Goal: Information Seeking & Learning: Learn about a topic

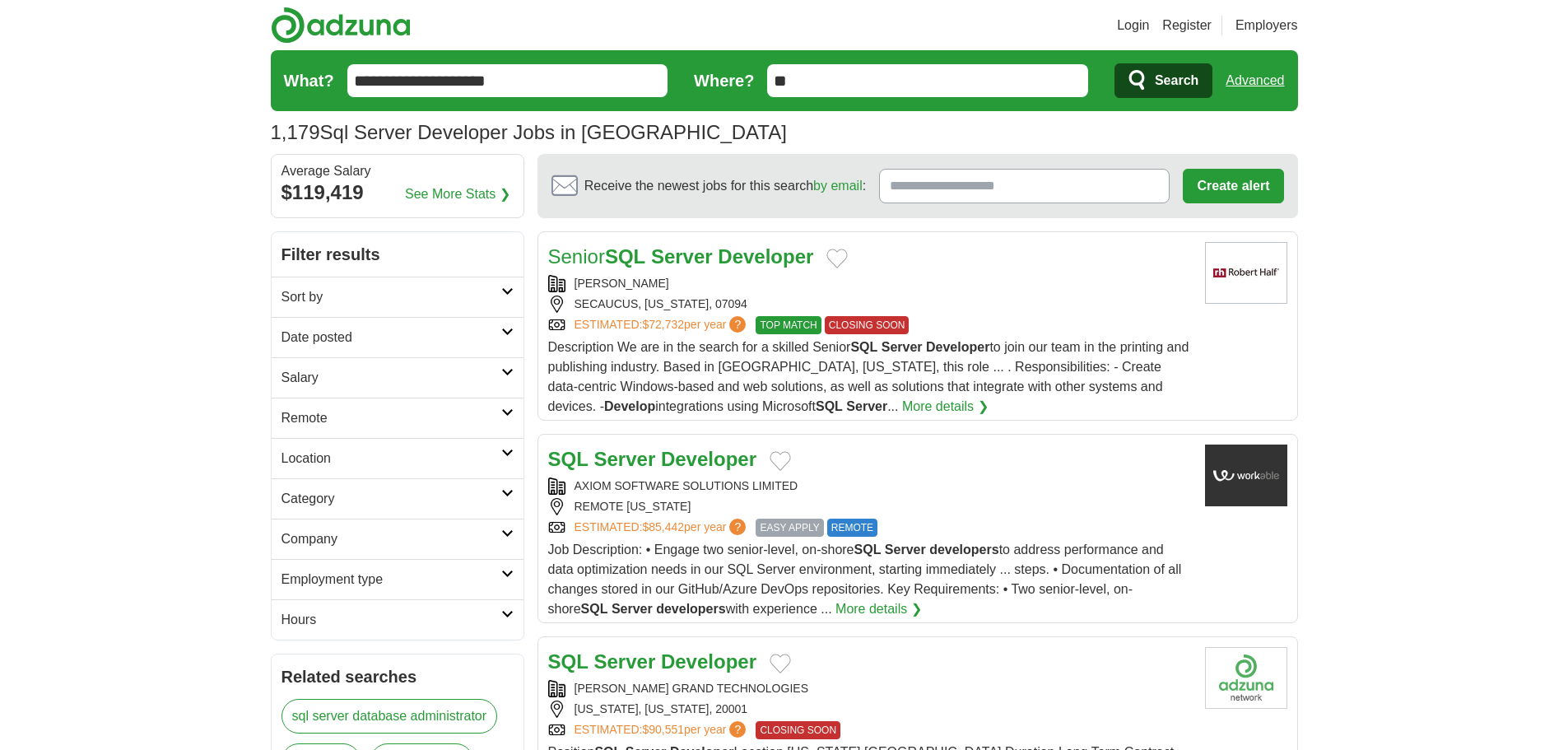
click at [300, 413] on h2 "Remote" at bounding box center [391, 418] width 220 height 20
click at [312, 454] on link "Remote jobs" at bounding box center [318, 457] width 74 height 14
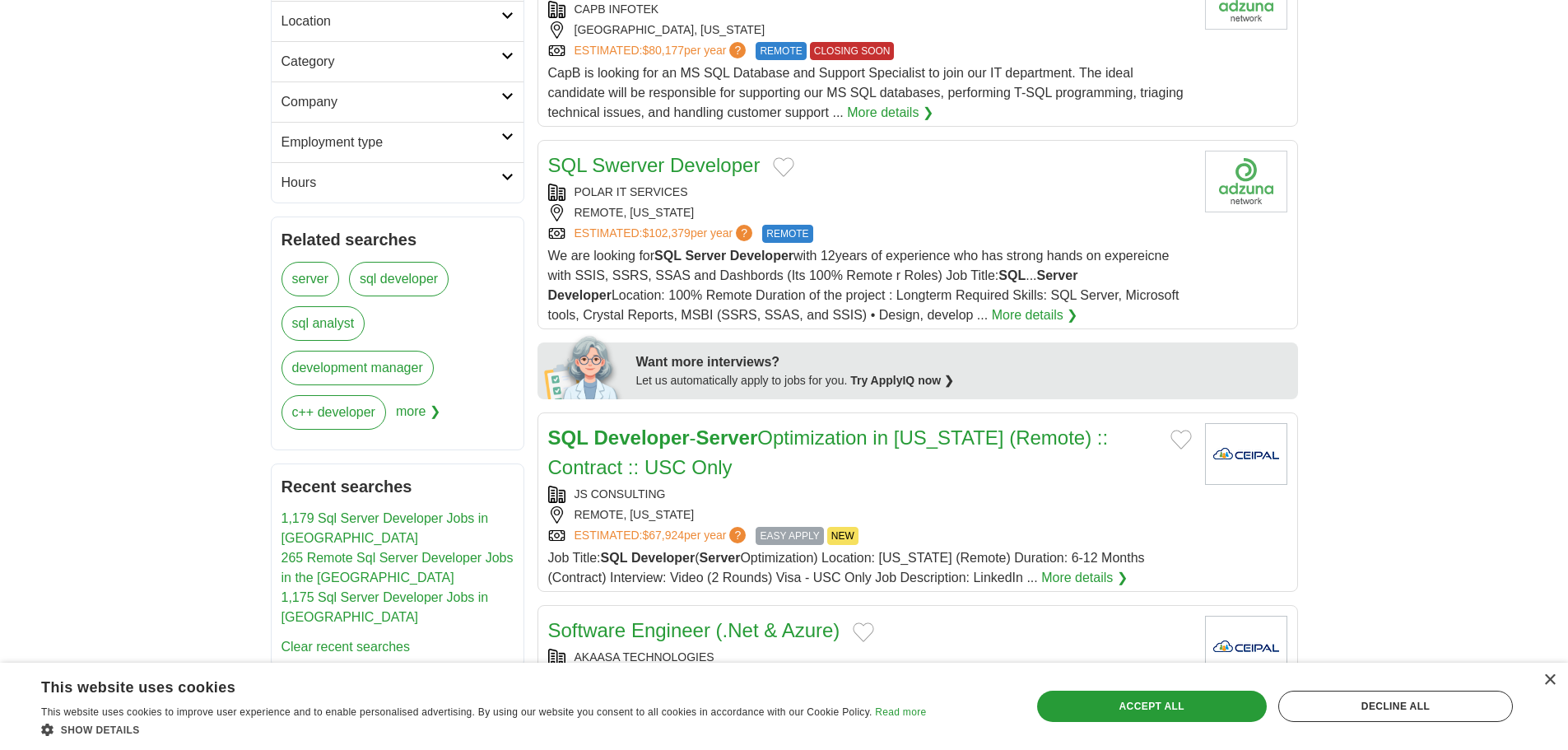
scroll to position [494, 0]
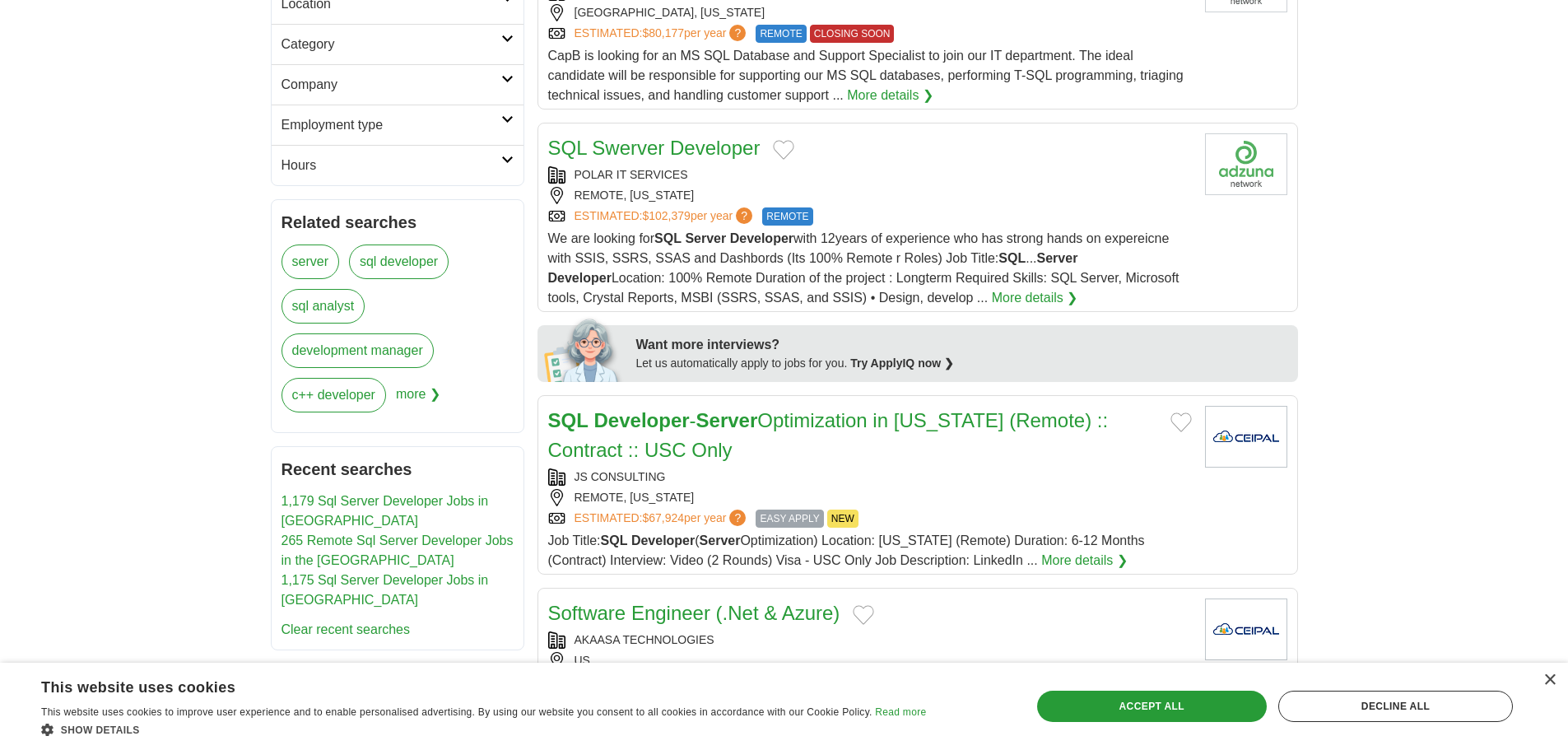
click at [647, 150] on link "SQL Swerver Developer" at bounding box center [654, 148] width 212 height 23
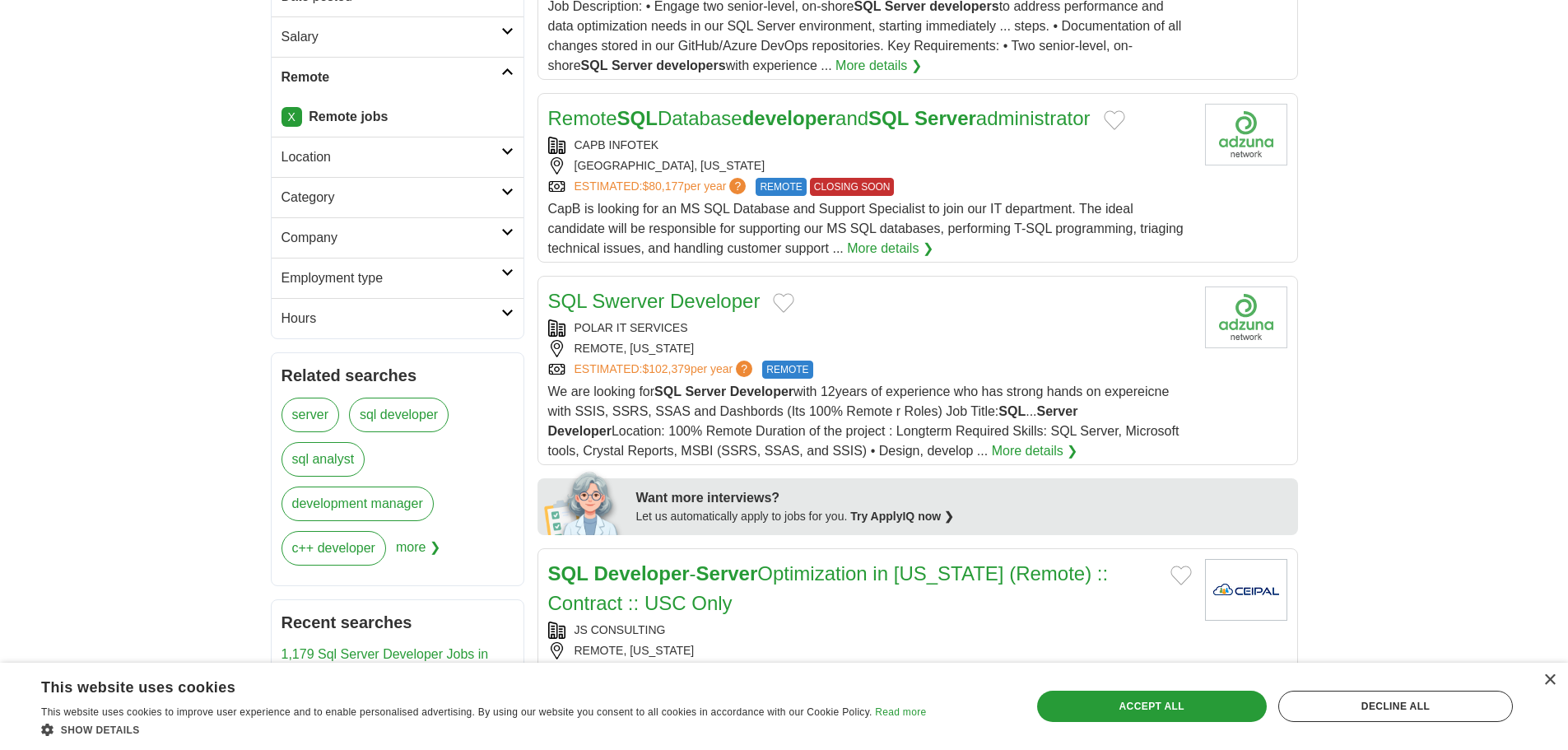
scroll to position [164, 0]
